Goal: Transaction & Acquisition: Register for event/course

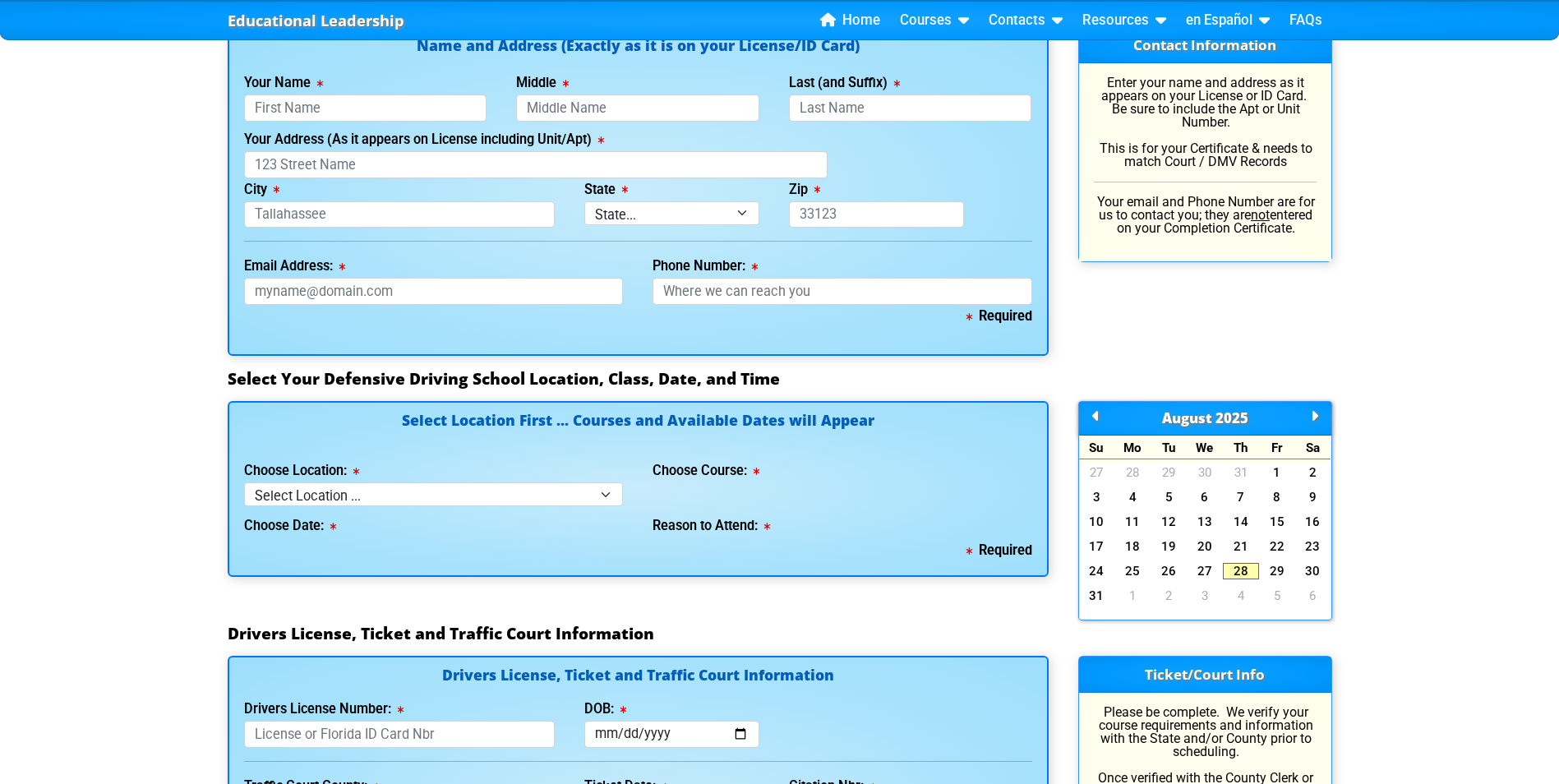
scroll to position [1150, 0]
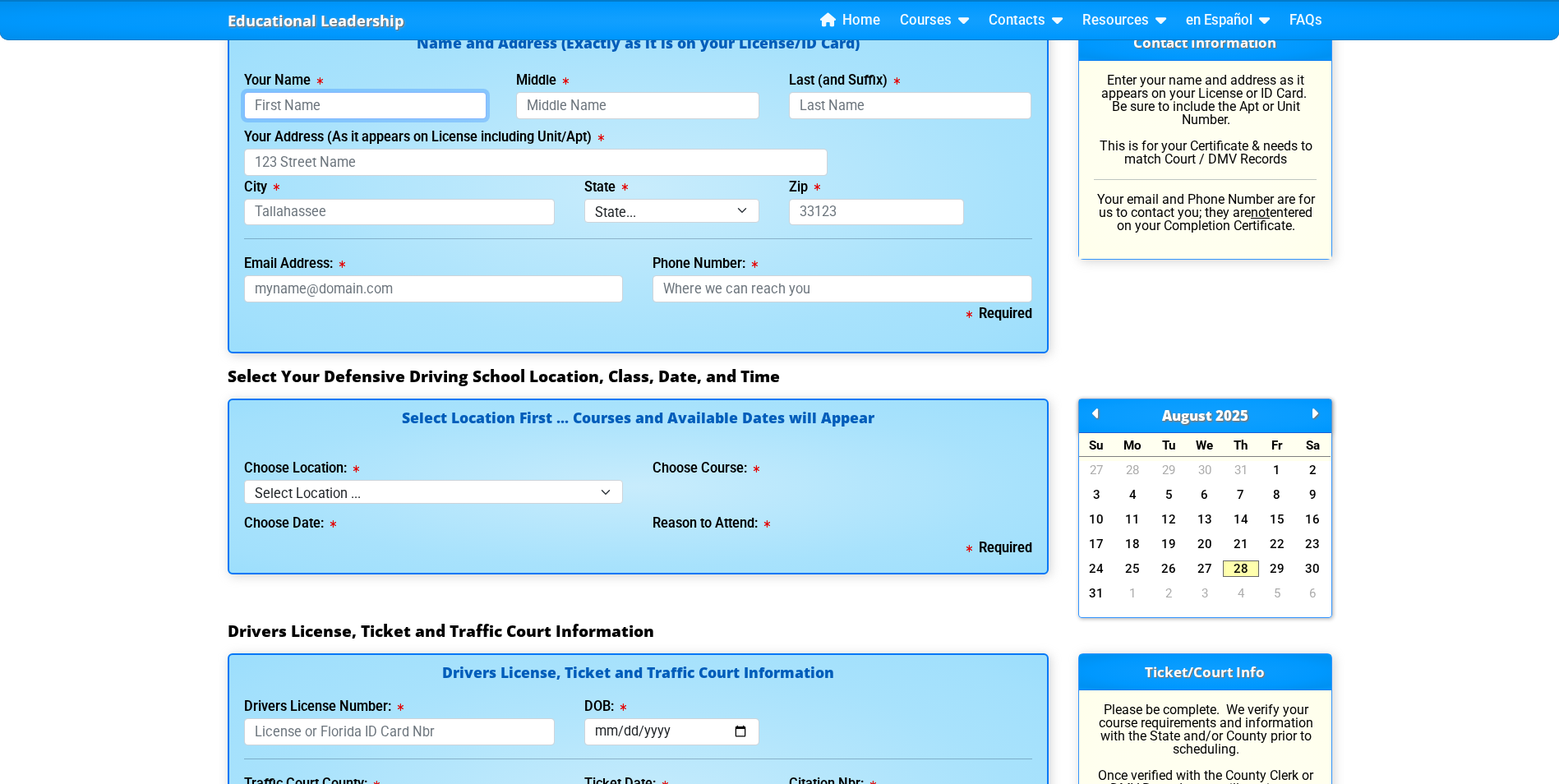
click at [332, 103] on input "Your Name" at bounding box center [365, 106] width 243 height 27
type input "Alex"
type input "Loren"
type input "Williams Ii"
type input "6832 Mary Lou Dr"
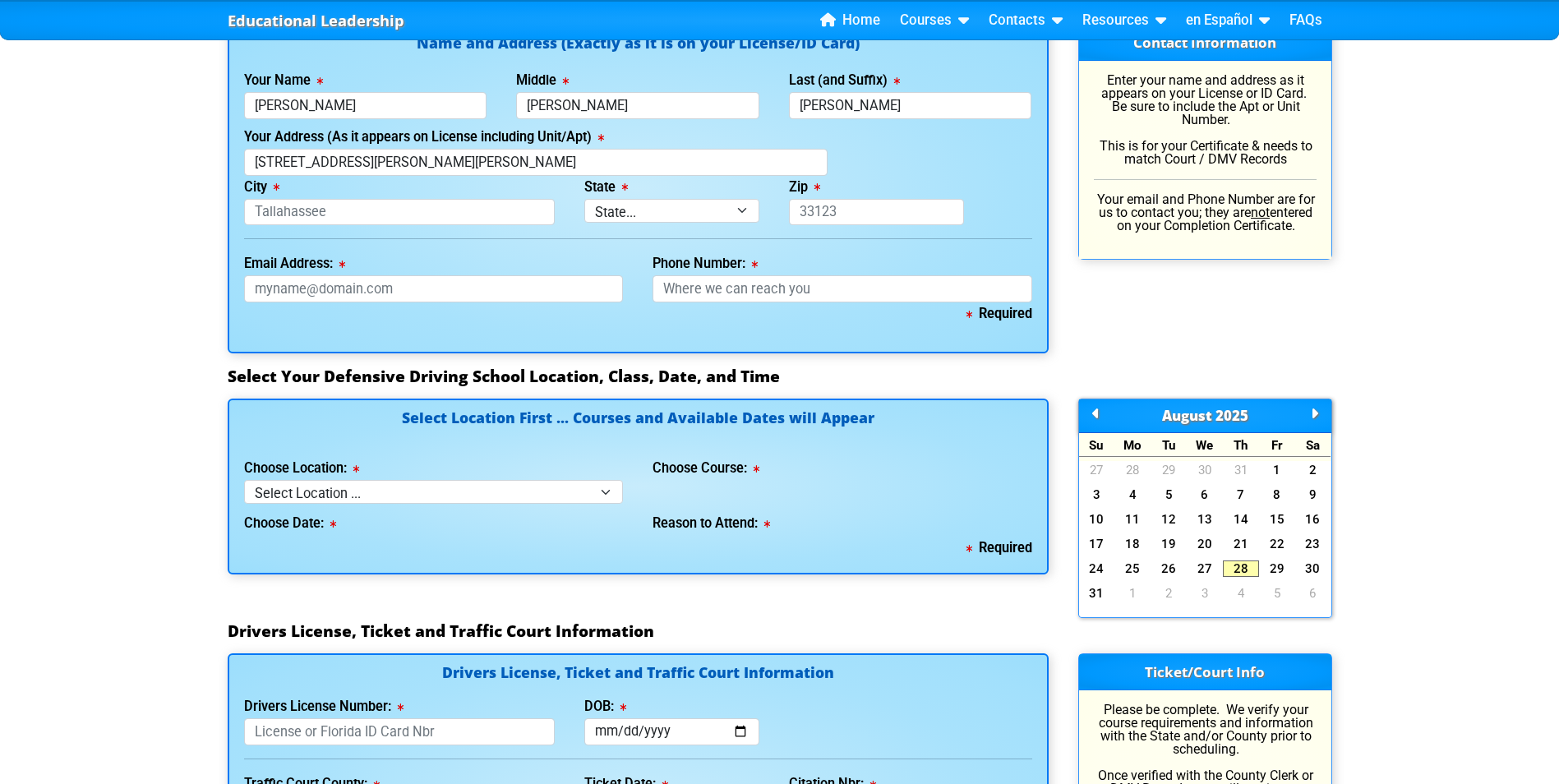
type input "Riverview"
type input "33578"
type input "law1488zz@gmail.com"
type input "813-297-0787"
select select "2"
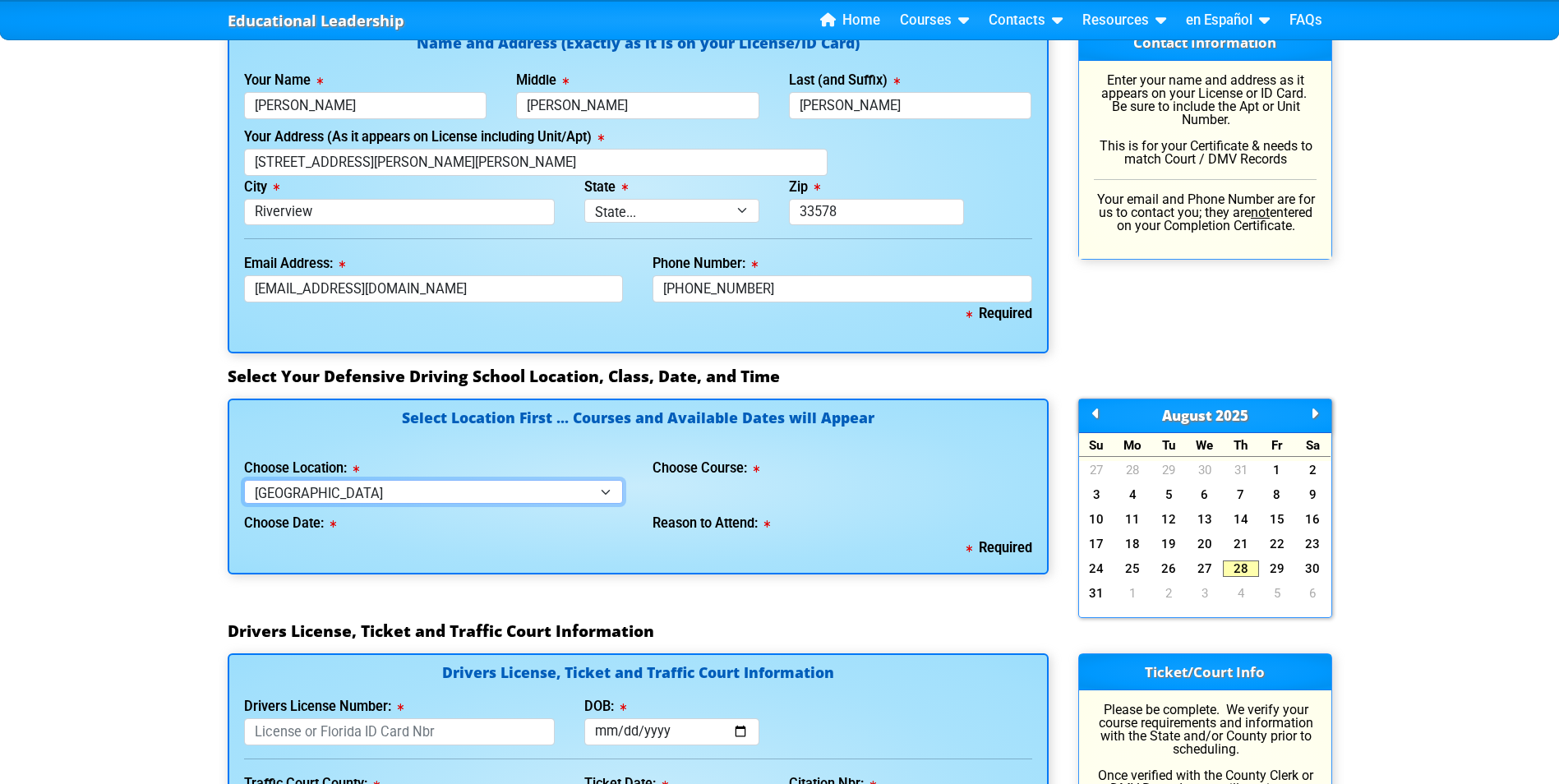
type input "W425012863871"
type input "1986-10-27"
type input "2025-01-11"
type input "AKQMTUE"
type input "25-CT-000556"
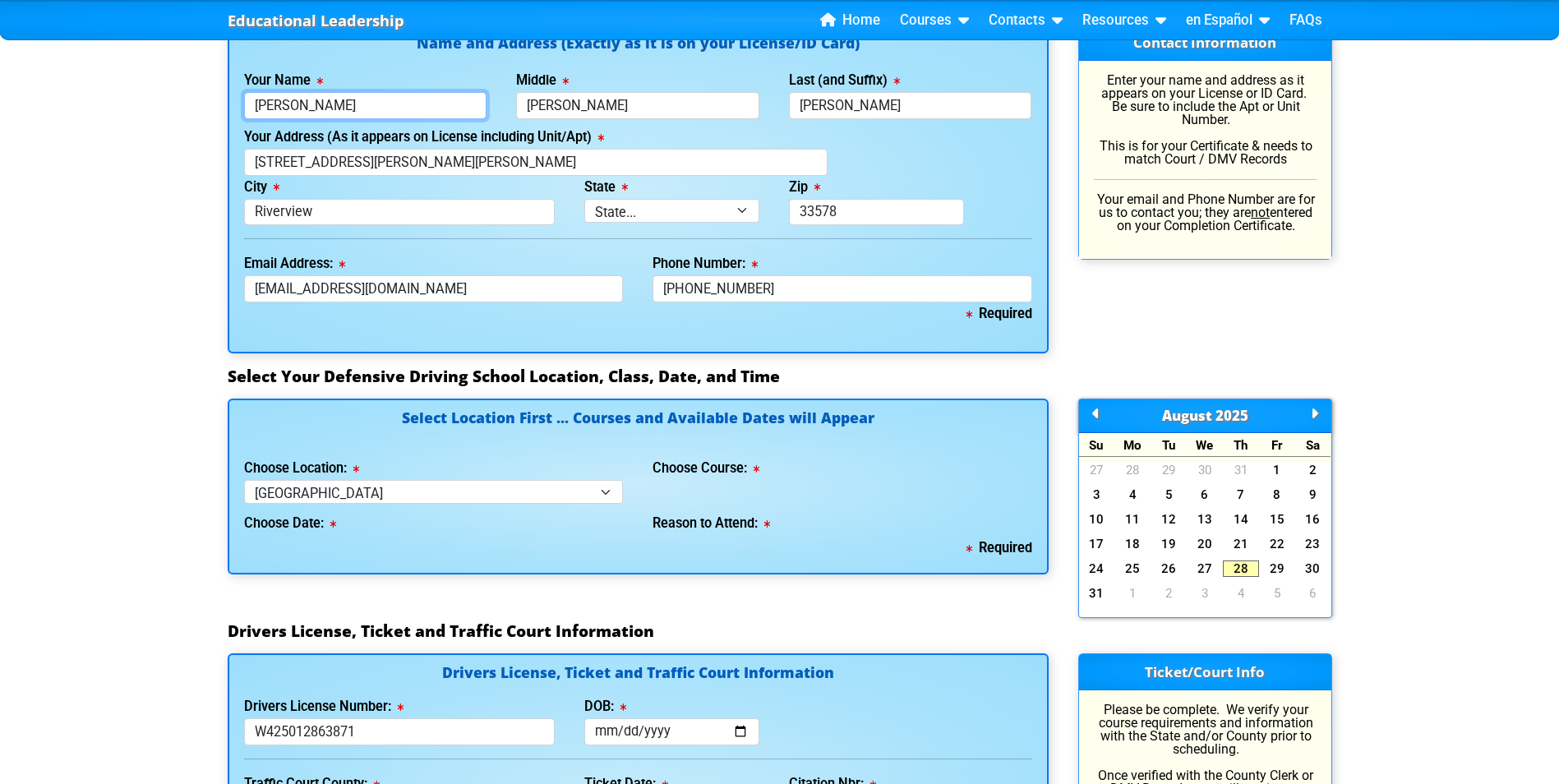
select select
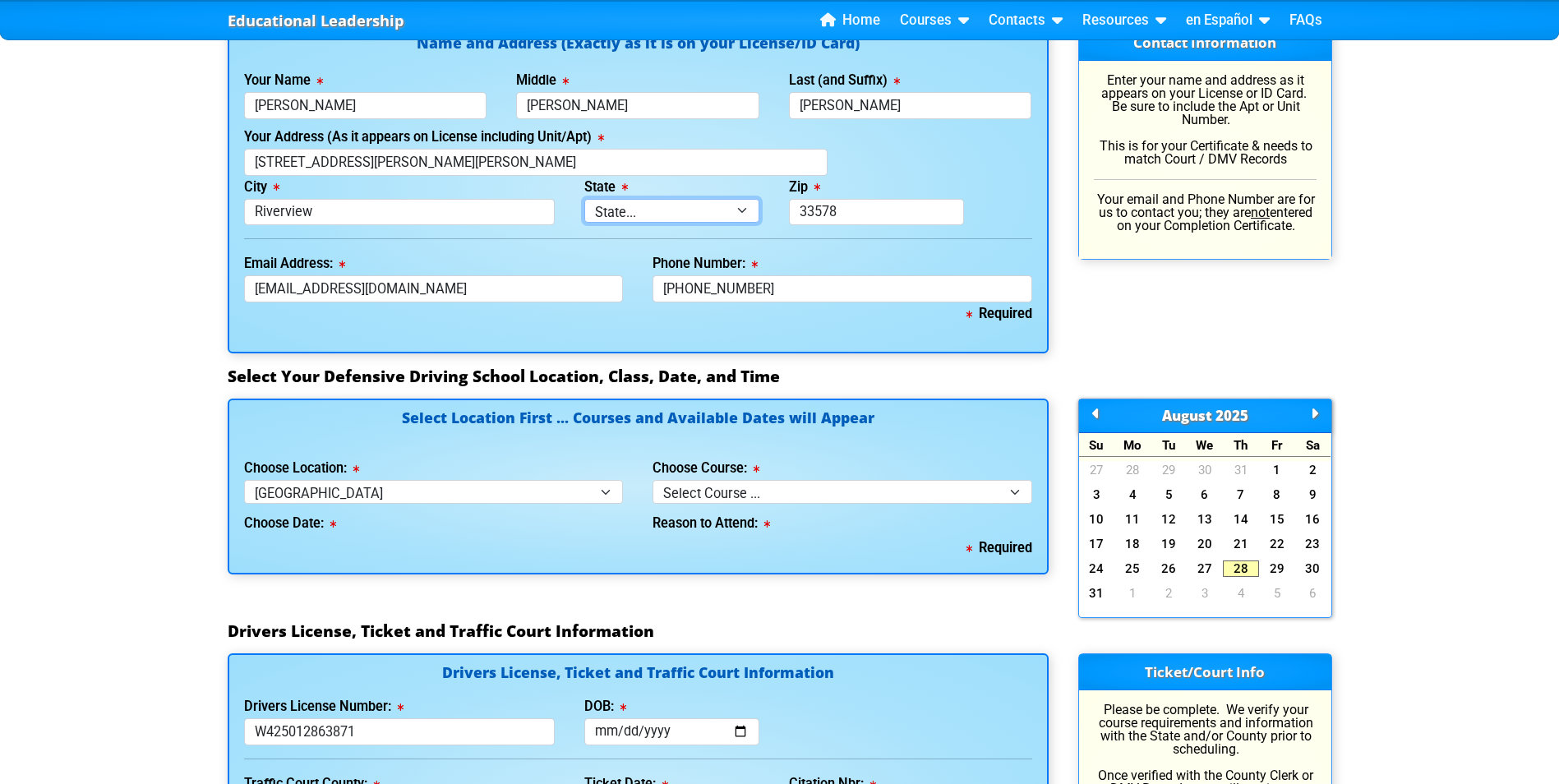
click at [648, 217] on select "State... FL AK AL AR AZ CA CO CT DE GA HI IA ID IL IN KS KY LA MA MD ME MI MN M…" at bounding box center [672, 211] width 175 height 24
select select "{"fullName":"Florida","abbreviation":"FL","uniqueId":"1d559909-6cf0-4a4d-848e-a…"
click at [584, 199] on select "State... FL AK AL AR AZ CA CO CT DE GA HI IA ID IL IN KS KY LA MA MD ME MI MN M…" at bounding box center [672, 211] width 175 height 24
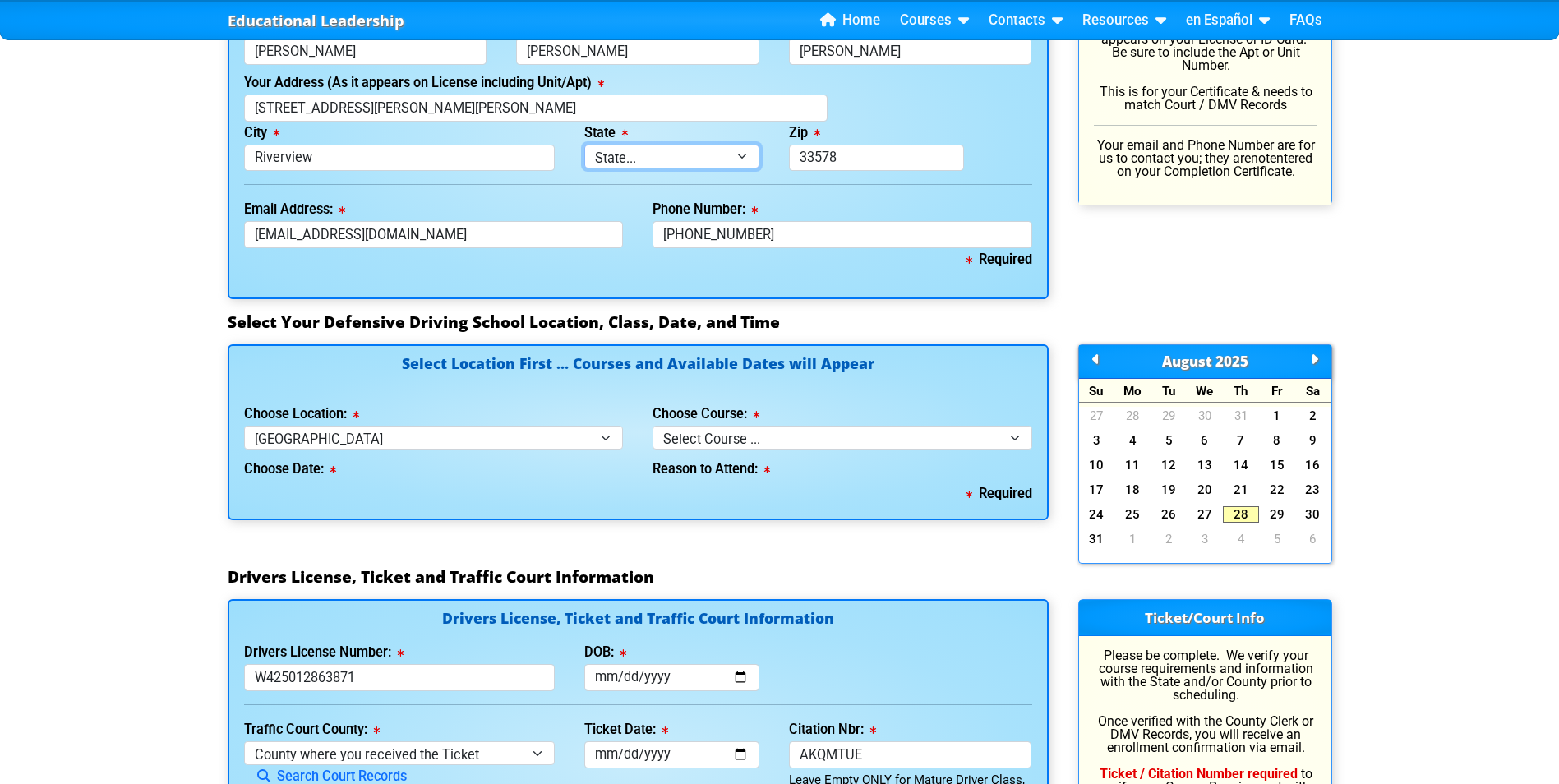
scroll to position [1232, 0]
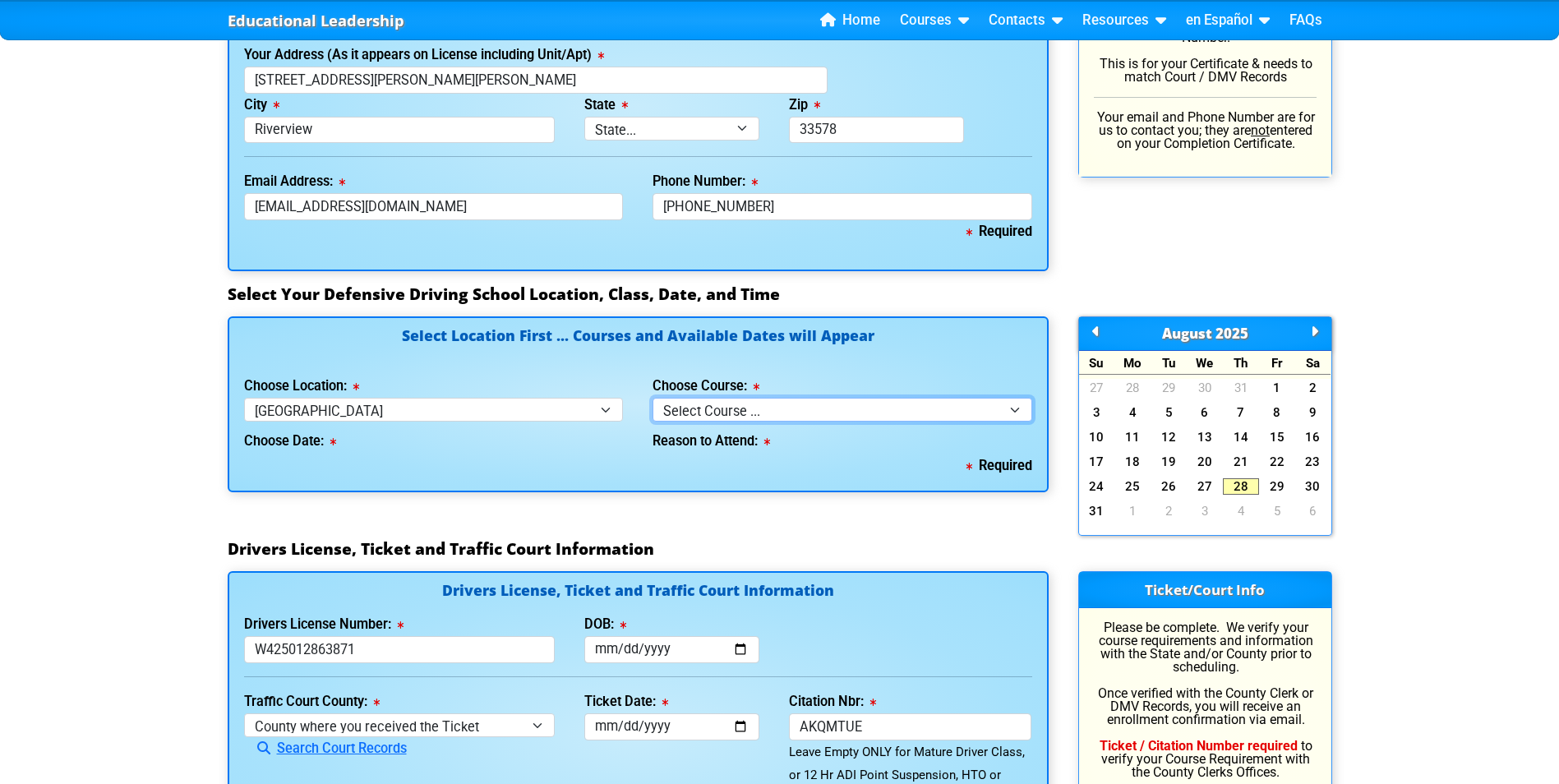
click at [724, 416] on select "Select Course ... 4 Hour BDI Class (Basic Course & TCAC) 4 Hour Under 25 Class …" at bounding box center [843, 410] width 380 height 24
select select "1"
click at [653, 398] on select "Select Course ... 4 Hour BDI Class (Basic Course & TCAC) 4 Hour Under 25 Class …" at bounding box center [843, 410] width 380 height 24
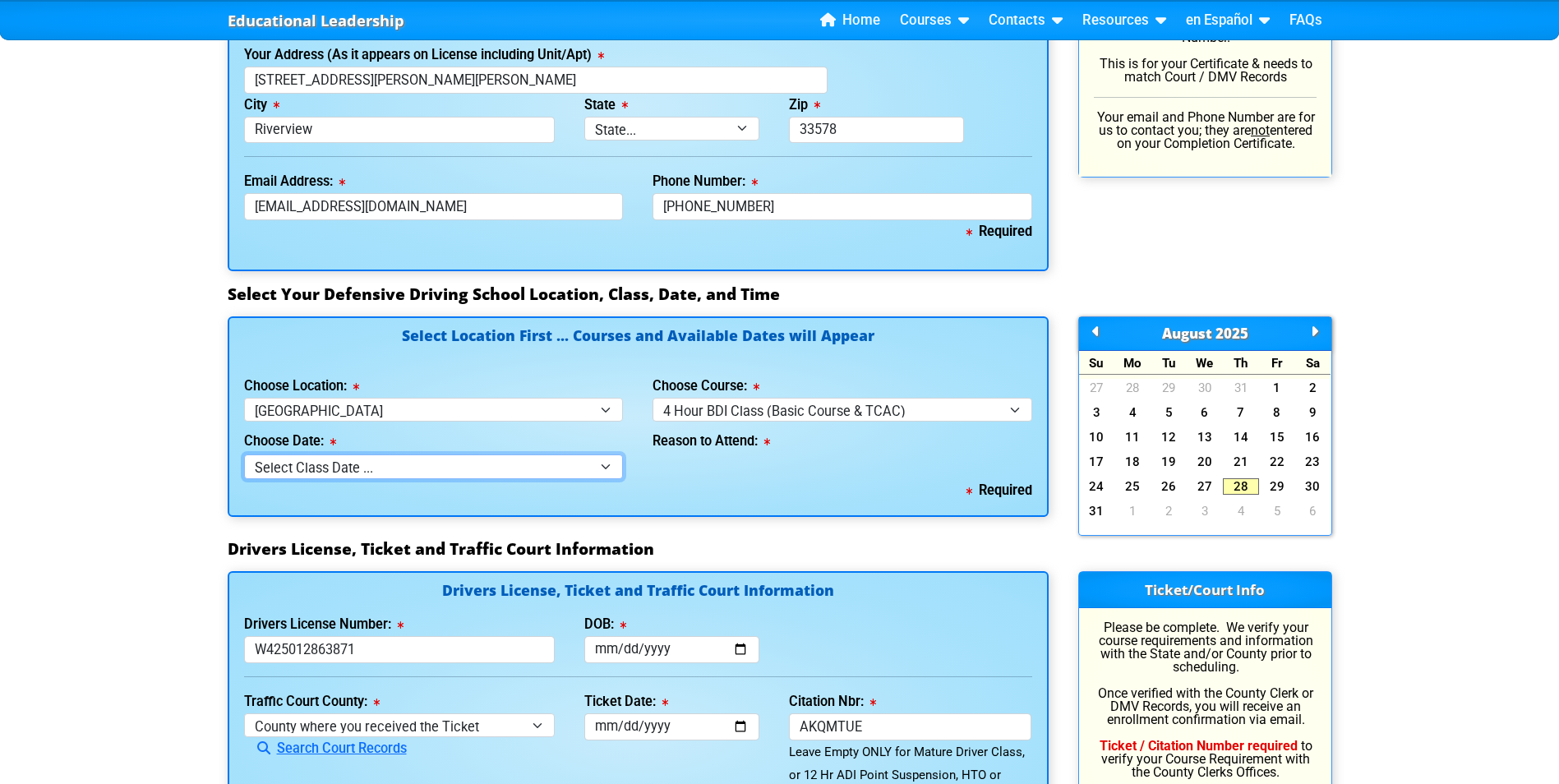
click at [553, 467] on select "Select Class Date ... Aug 30 -- (Saturday from 9:30am-1:30pm) Sep 6 -- (Saturda…" at bounding box center [434, 466] width 380 height 24
select select "09/06/2025, 8"
click at [244, 454] on select "Select Class Date ... Aug 30 -- (Saturday from 9:30am-1:30pm) Sep 6 -- (Saturda…" at bounding box center [434, 466] width 380 height 24
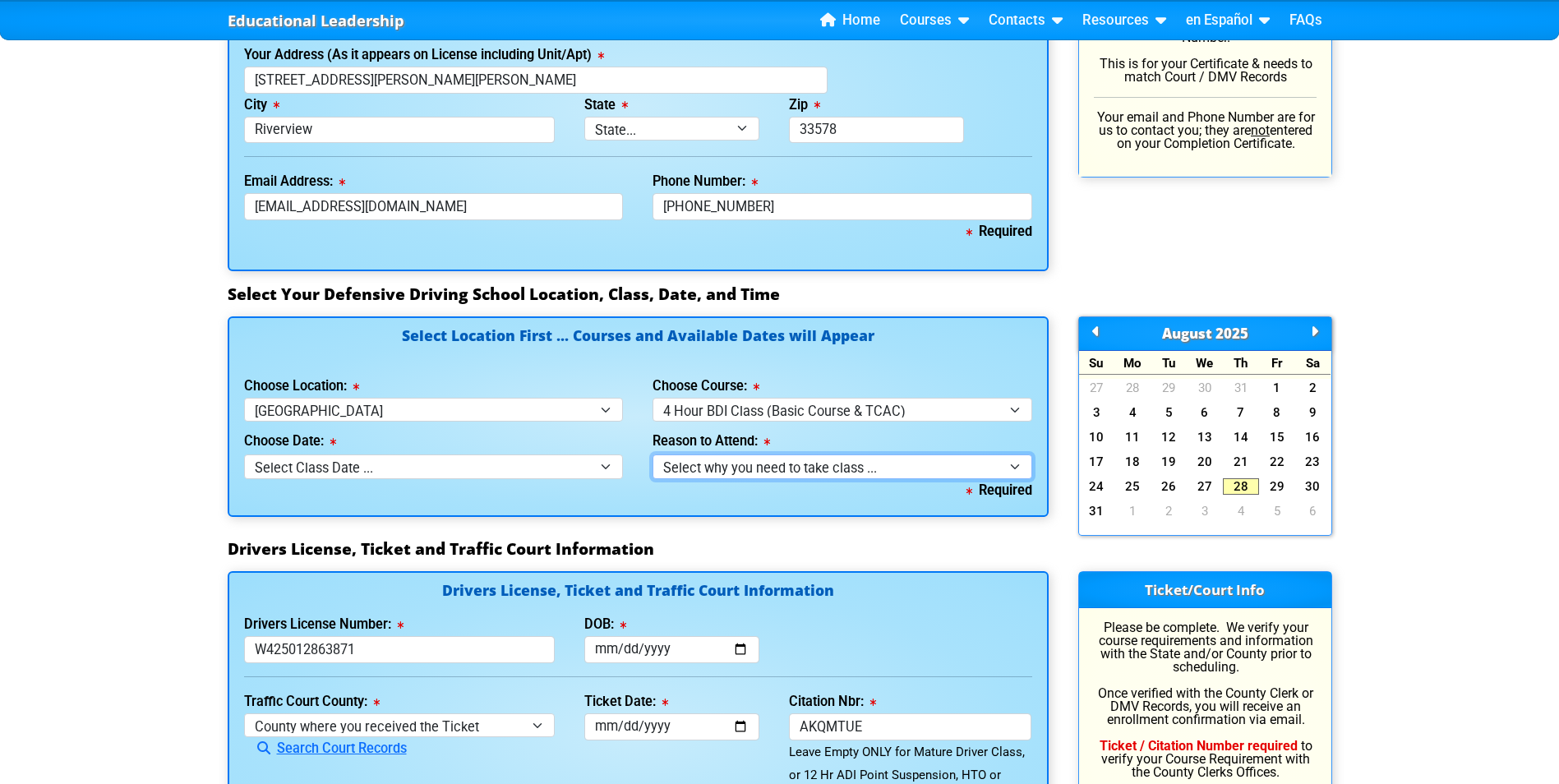
click at [875, 465] on select "Select why you need to take class ... Election for Traffic Ticket (No Points) C…" at bounding box center [843, 466] width 380 height 24
select select "BDI - Court Ordered"
click at [653, 454] on select "Select why you need to take class ... Election for Traffic Ticket (No Points) C…" at bounding box center [843, 466] width 380 height 24
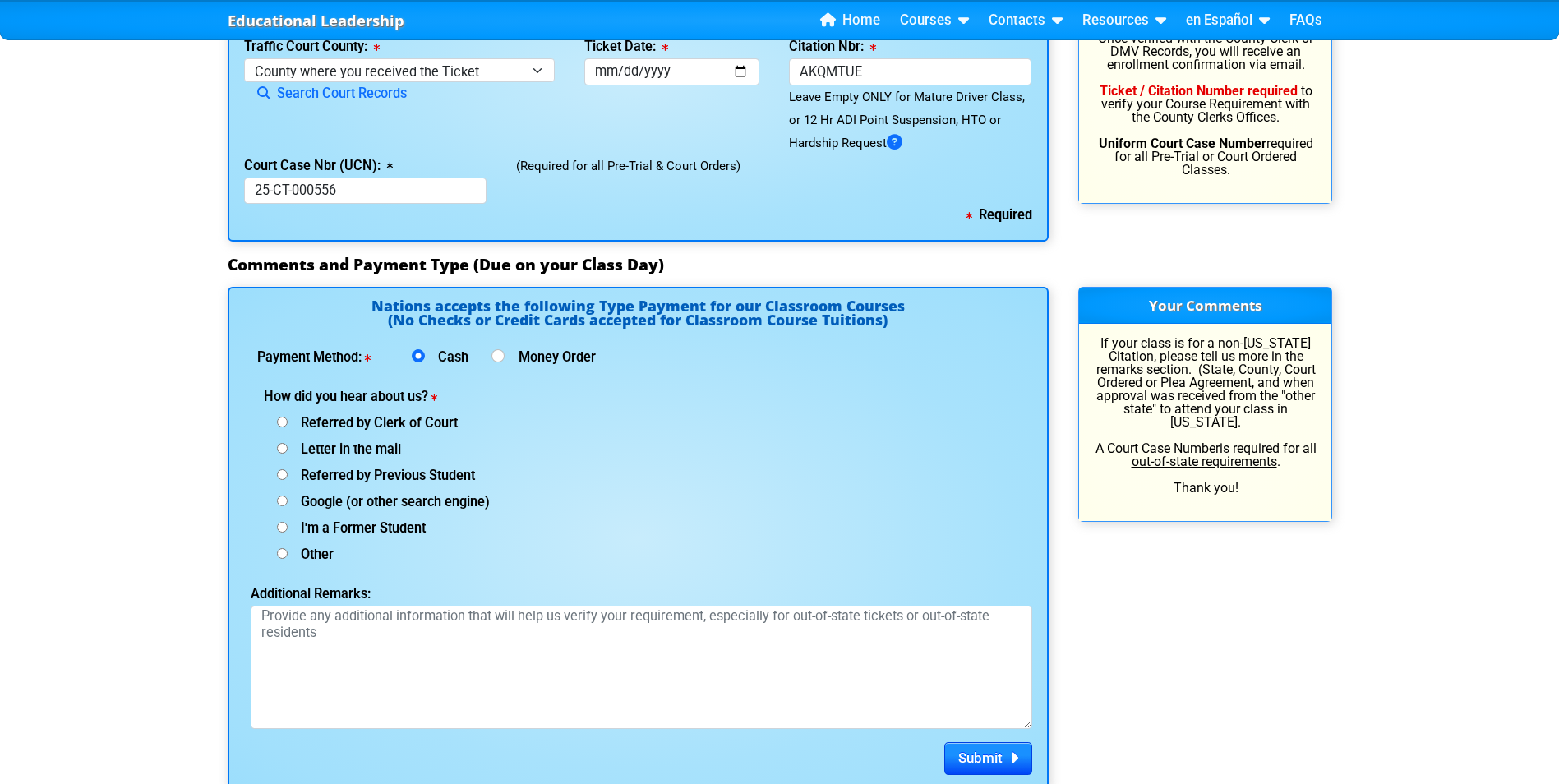
scroll to position [1890, 0]
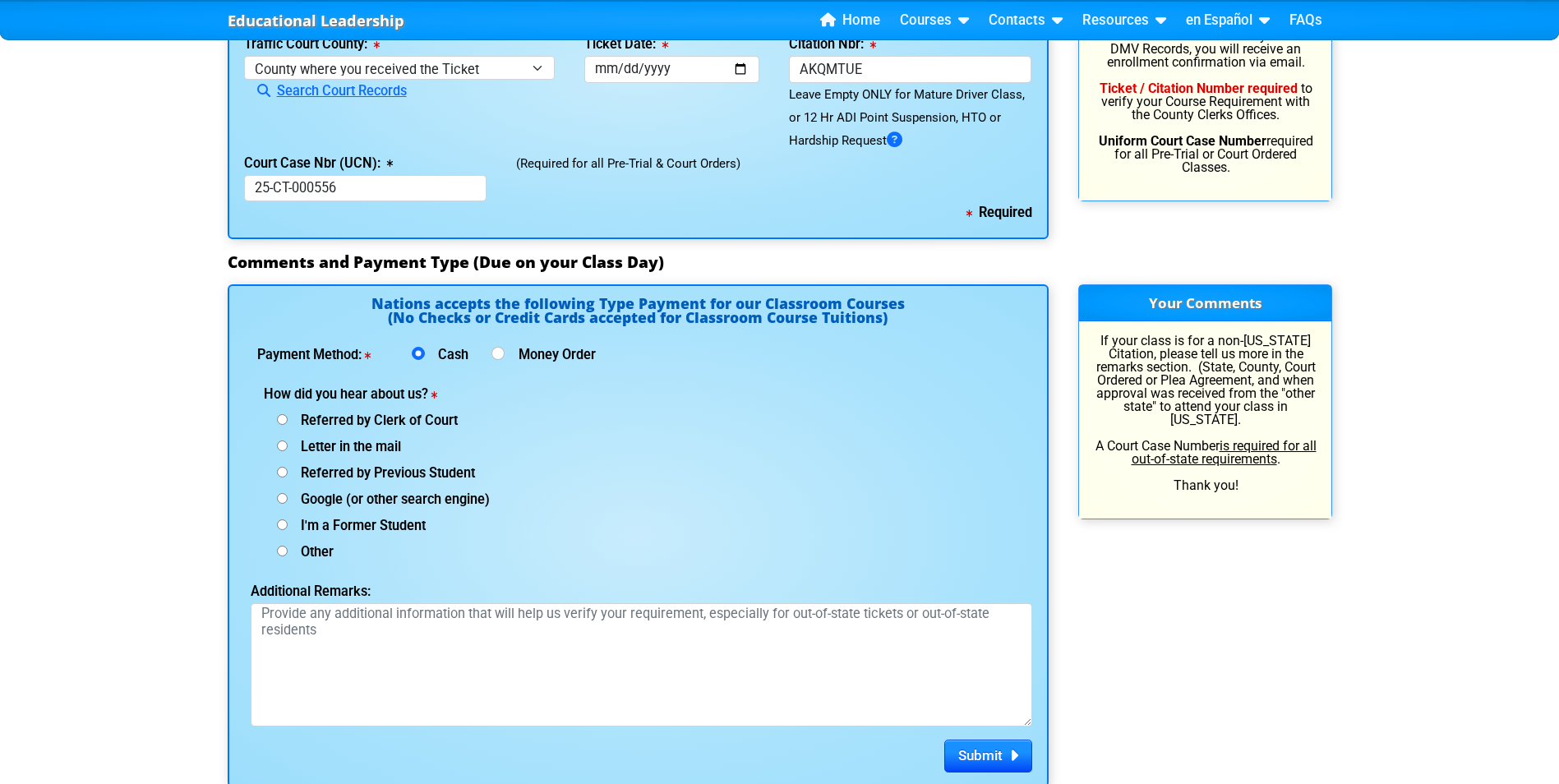
click at [442, 420] on span "Referred by Clerk of Court" at bounding box center [373, 420] width 170 height 15
click at [288, 420] on input "Referred by Clerk of Court" at bounding box center [282, 419] width 10 height 10
radio input "true"
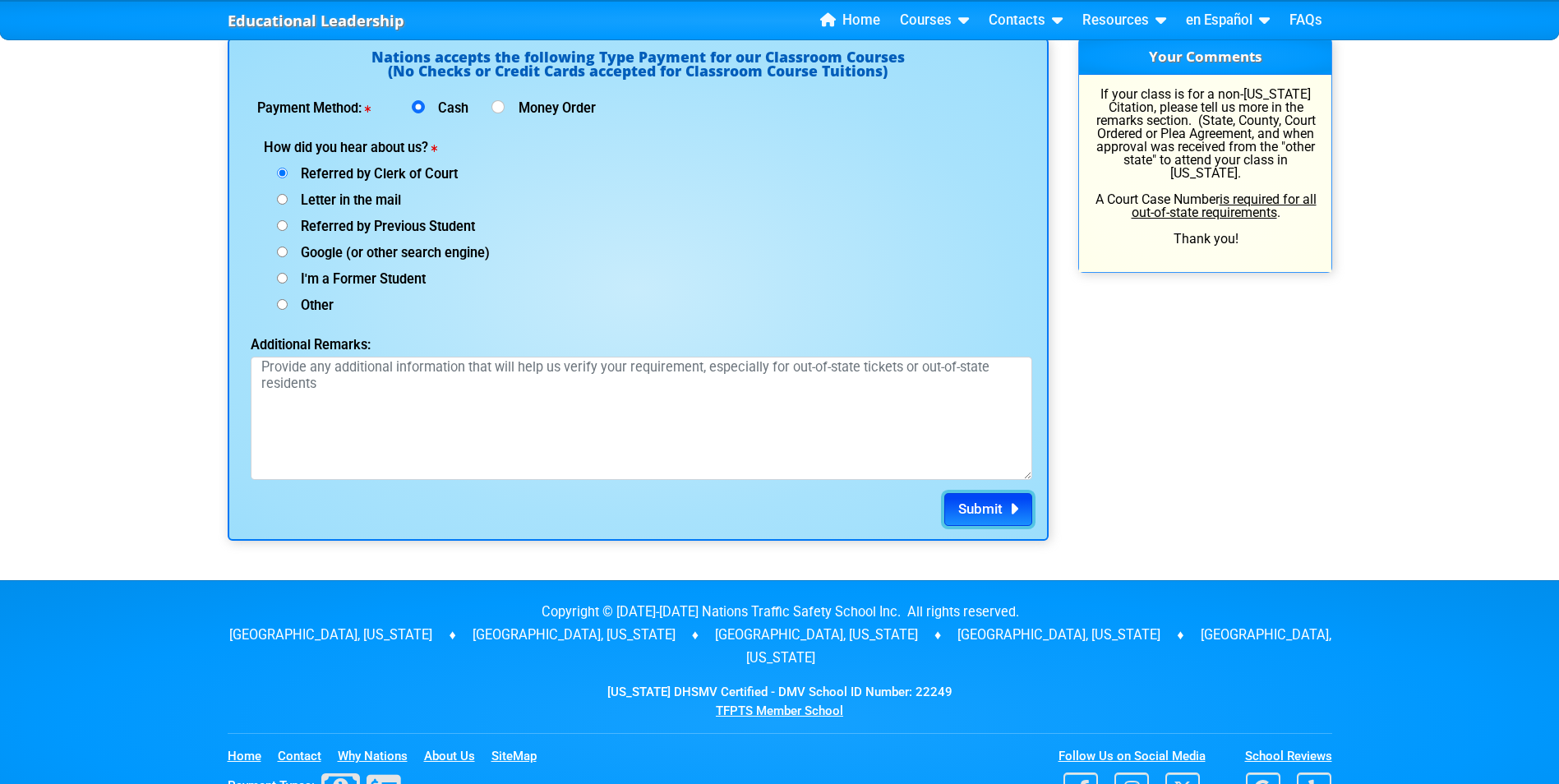
click at [998, 510] on span "Submit" at bounding box center [981, 508] width 45 height 16
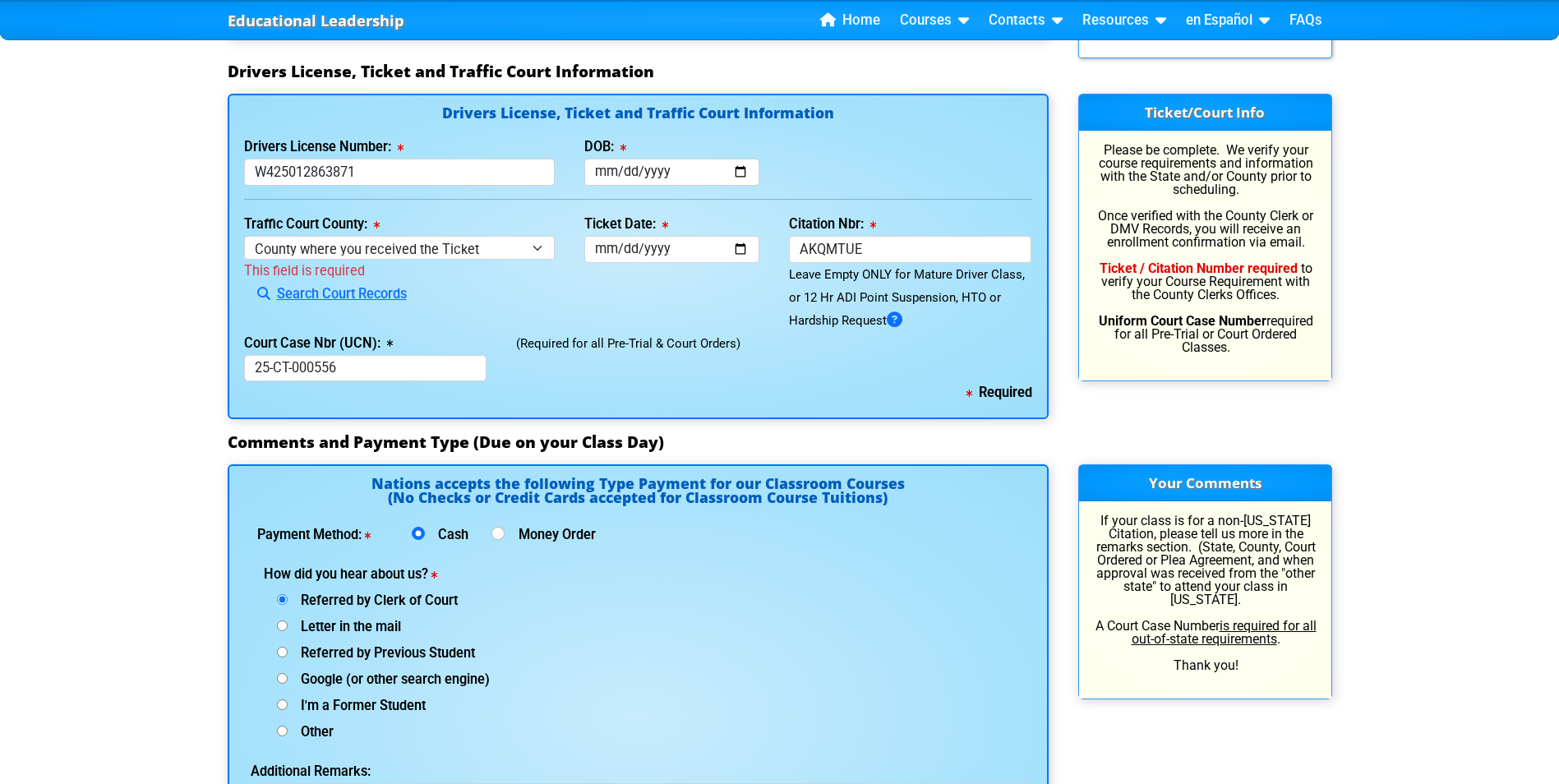
scroll to position [1479, 0]
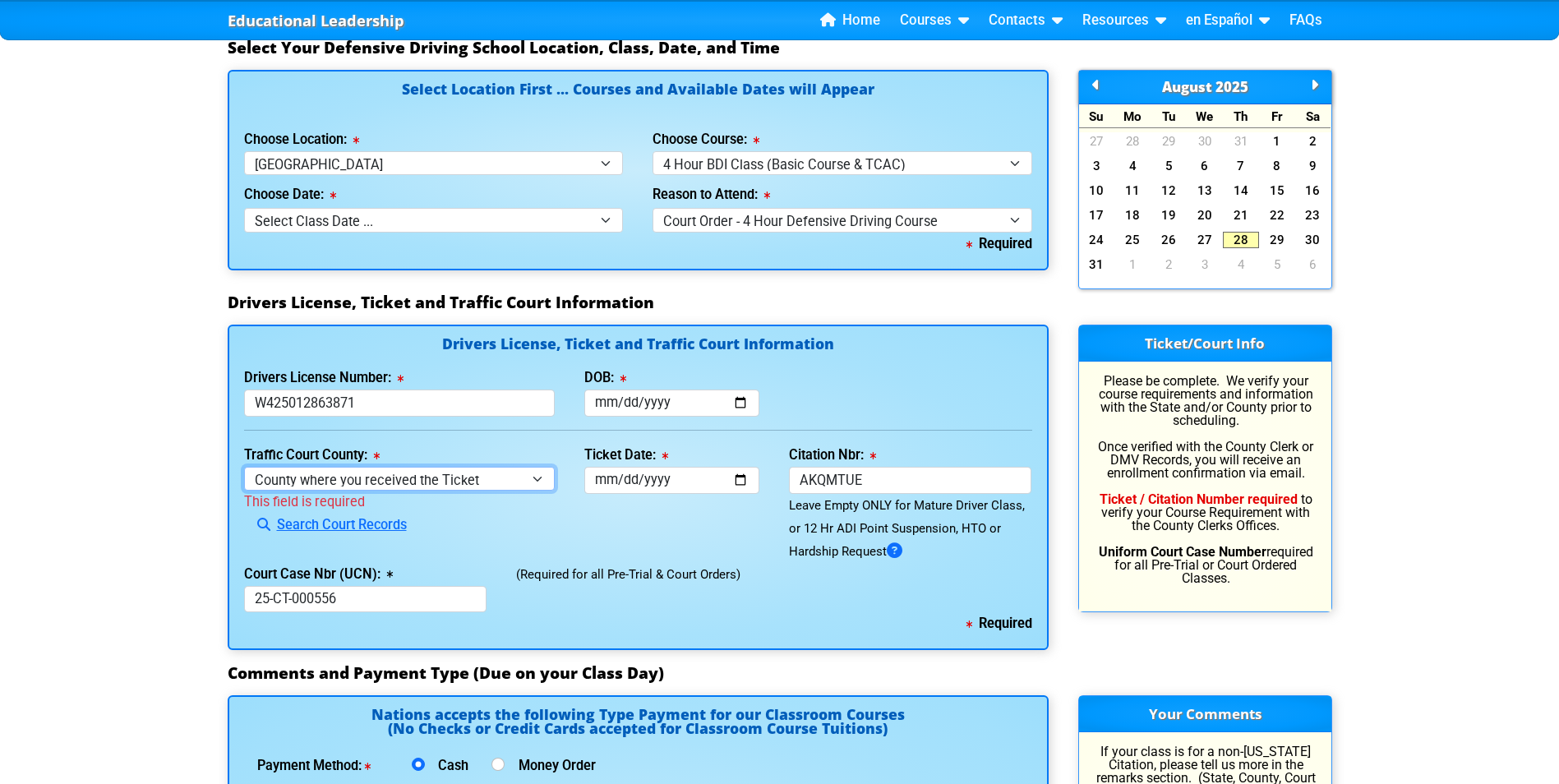
click at [360, 482] on select "County where you received the Ticket Out of State Out of State - Georgia Out of…" at bounding box center [399, 478] width 312 height 24
select select "{"countyName":"Hillsborough","state":"FL","uniqueId":"8517cbb9-d230-4a4d-9ced-4…"
click at [244, 466] on select "County where you received the Ticket Out of State Out of State - Georgia Out of…" at bounding box center [399, 478] width 312 height 24
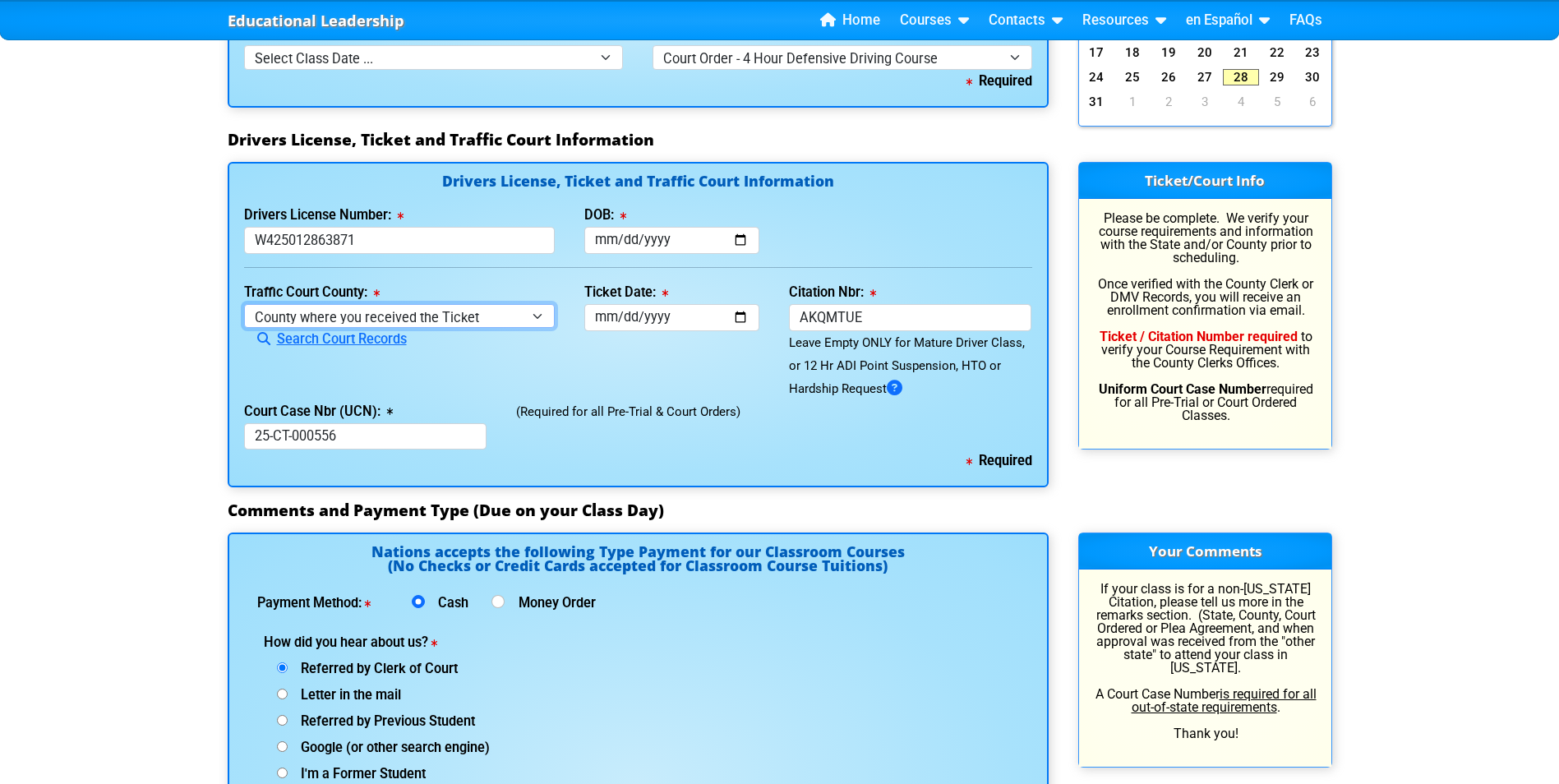
scroll to position [1643, 0]
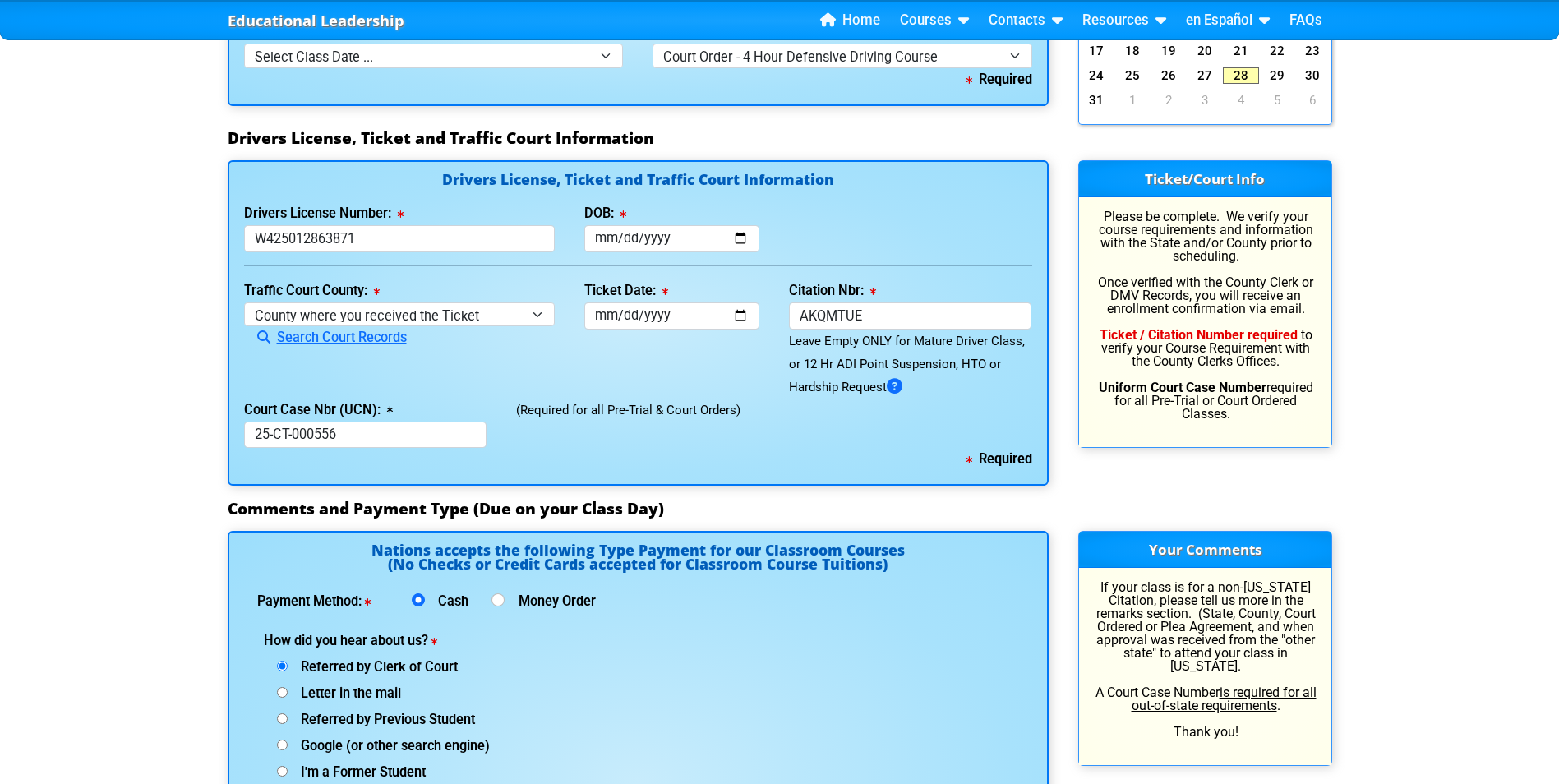
click at [709, 412] on div "(Required for all Pre-Trial & Court Orders)" at bounding box center [774, 423] width 545 height 50
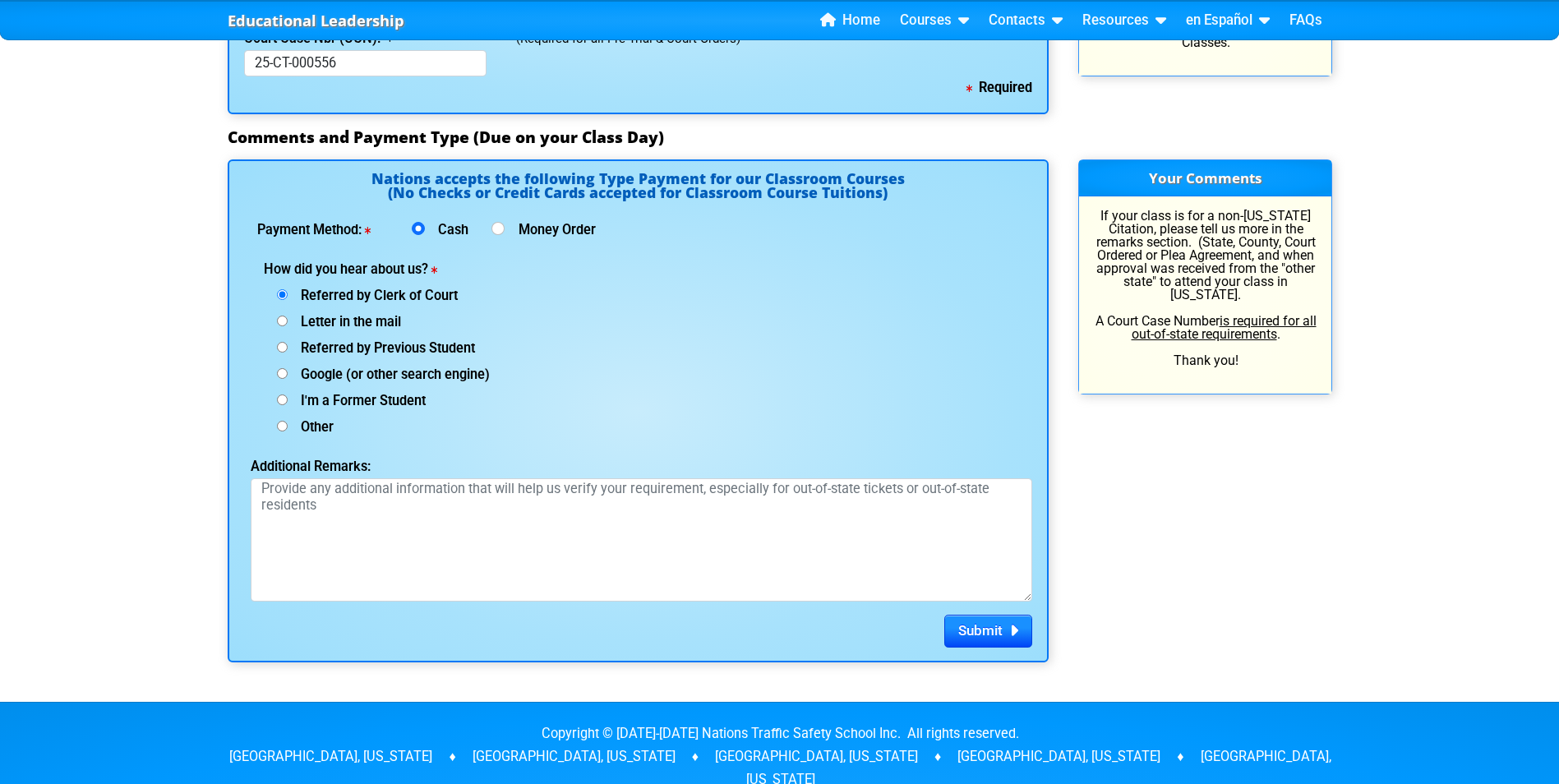
scroll to position [2054, 0]
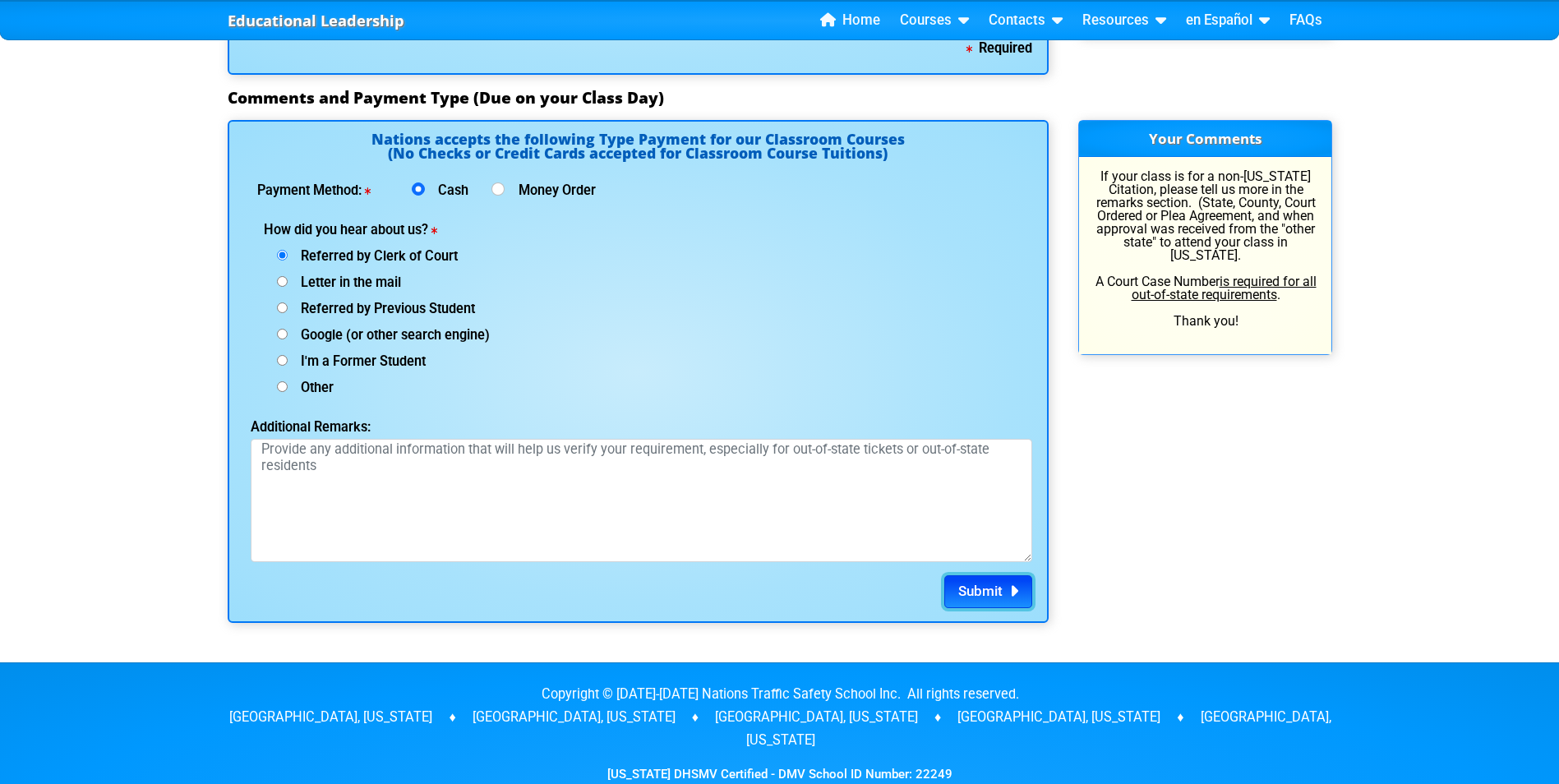
click at [965, 583] on span "Submit" at bounding box center [981, 590] width 45 height 16
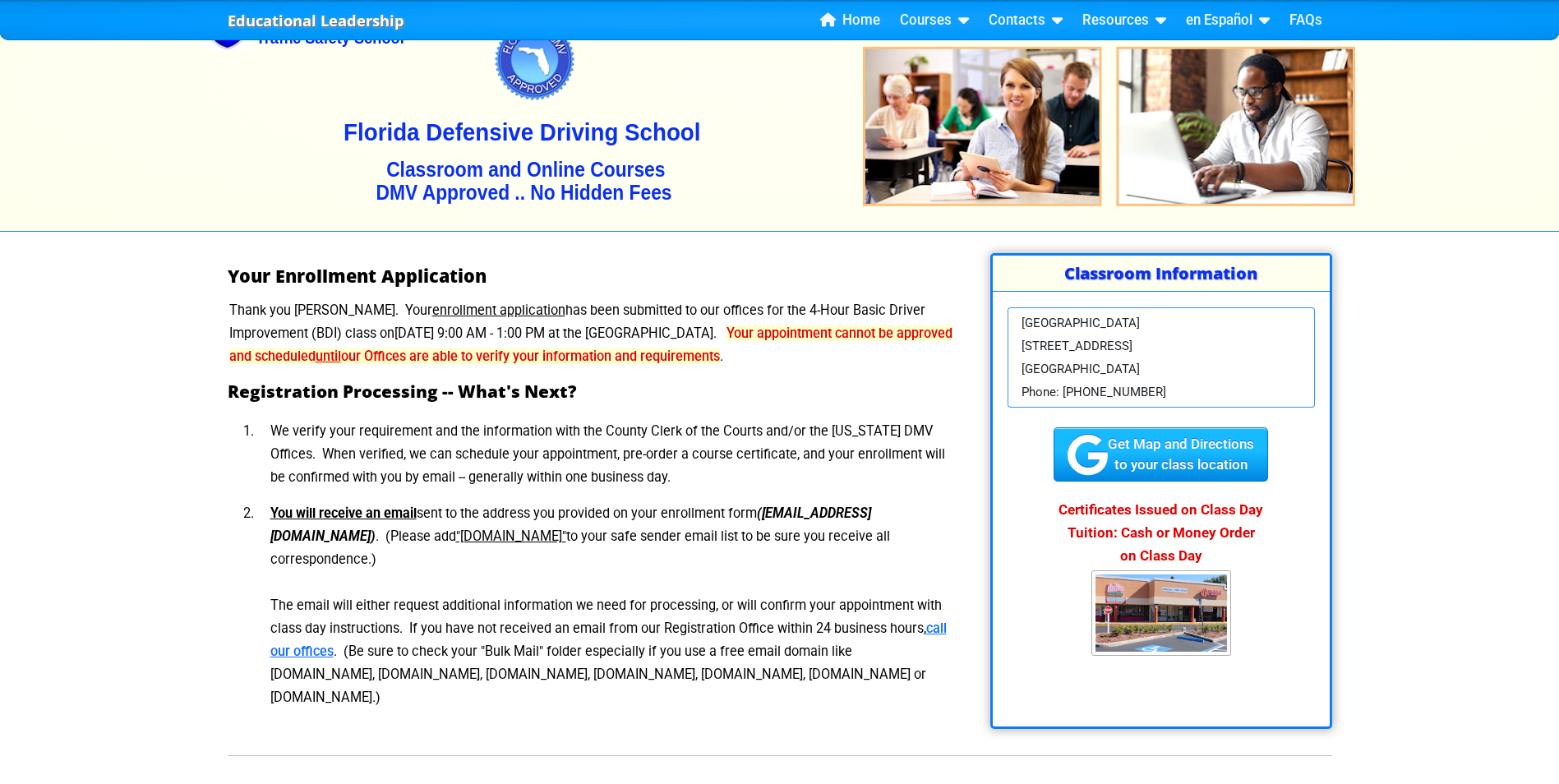
scroll to position [164, 0]
